Goal: Task Accomplishment & Management: Manage account settings

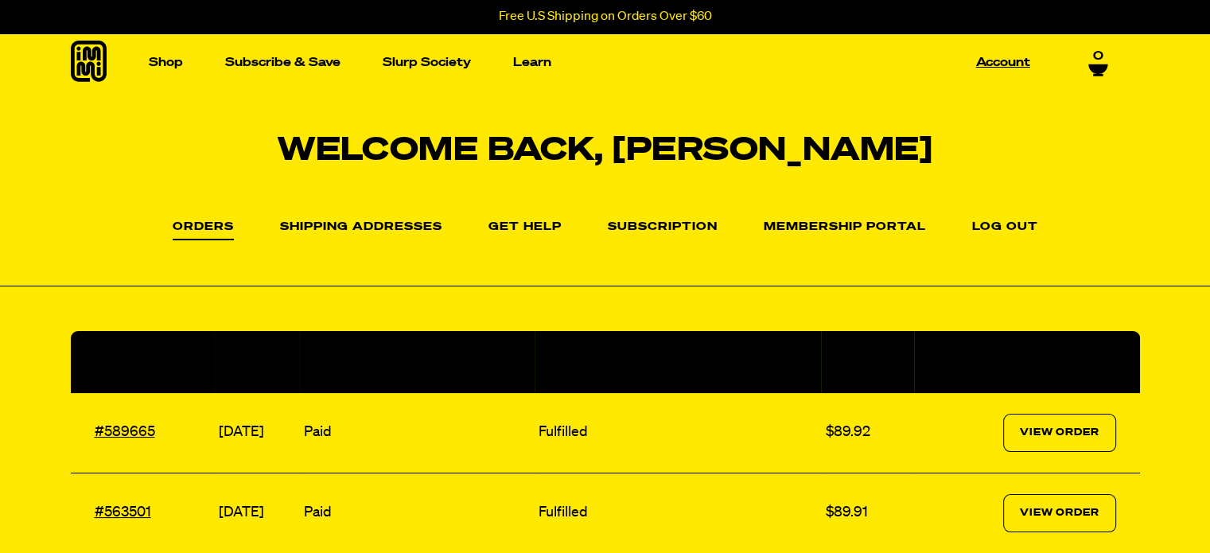
click at [1002, 65] on link "Account" at bounding box center [1003, 62] width 67 height 25
click at [654, 228] on link "Subscription" at bounding box center [663, 227] width 110 height 13
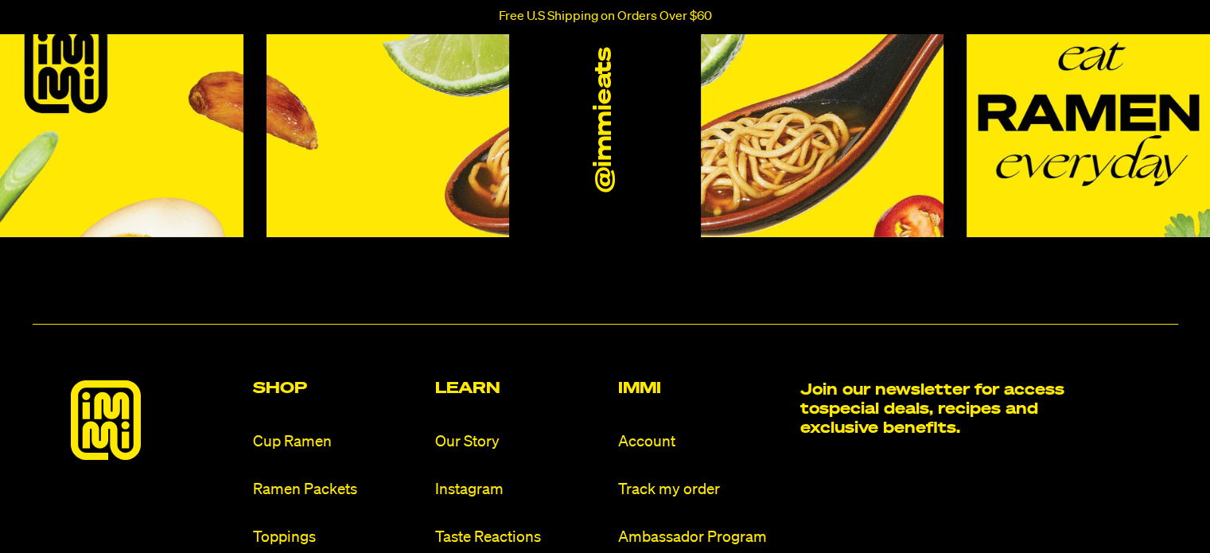
scroll to position [159, 0]
